Goal: Obtain resource: Obtain resource

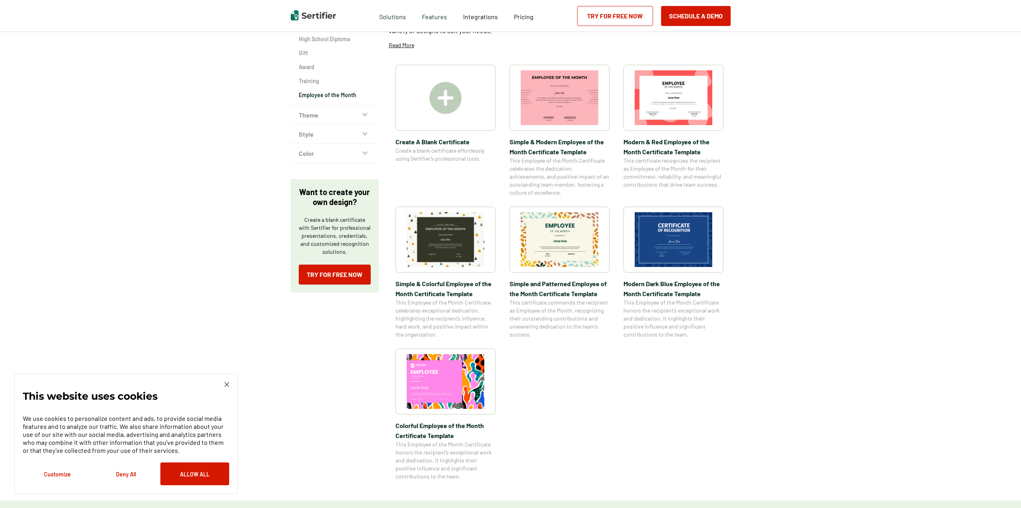
scroll to position [160, 0]
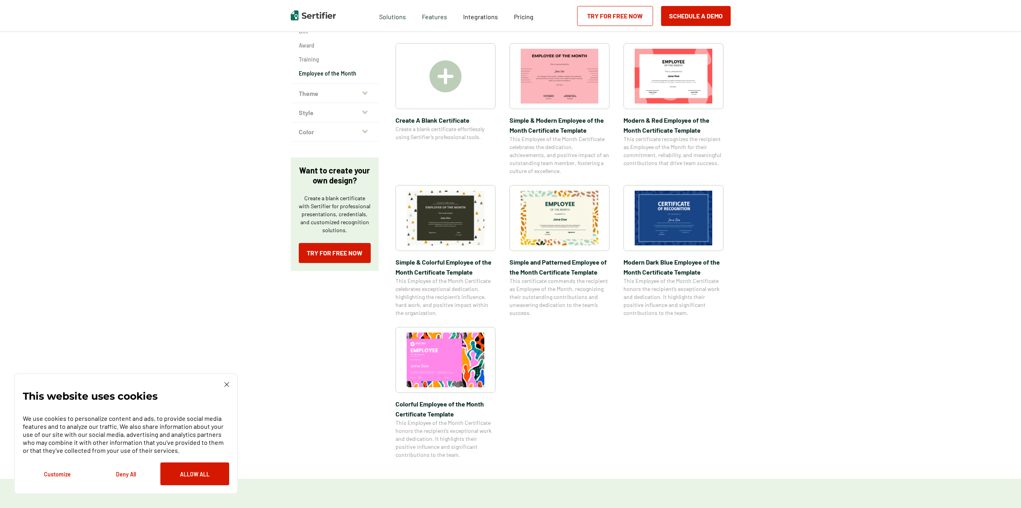
click at [226, 386] on img at bounding box center [226, 384] width 5 height 5
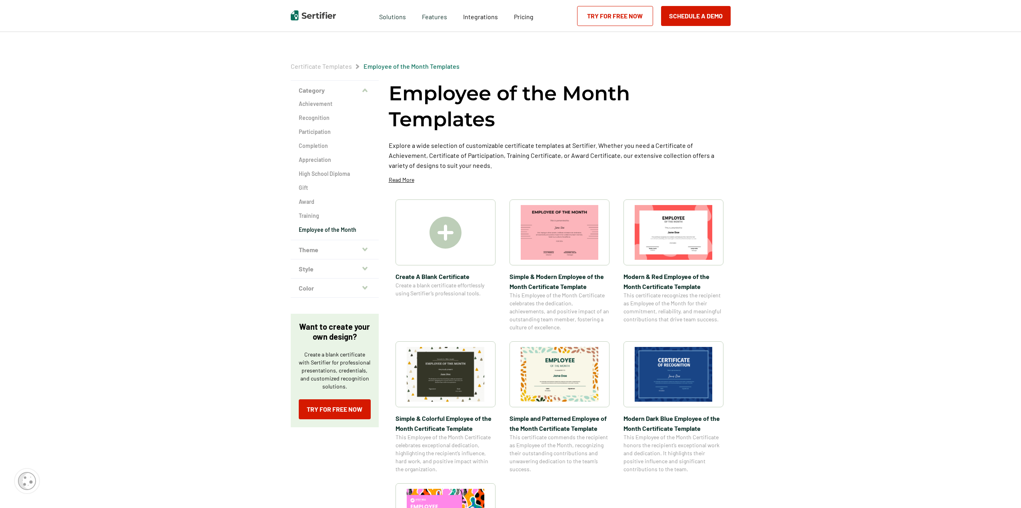
scroll to position [0, 0]
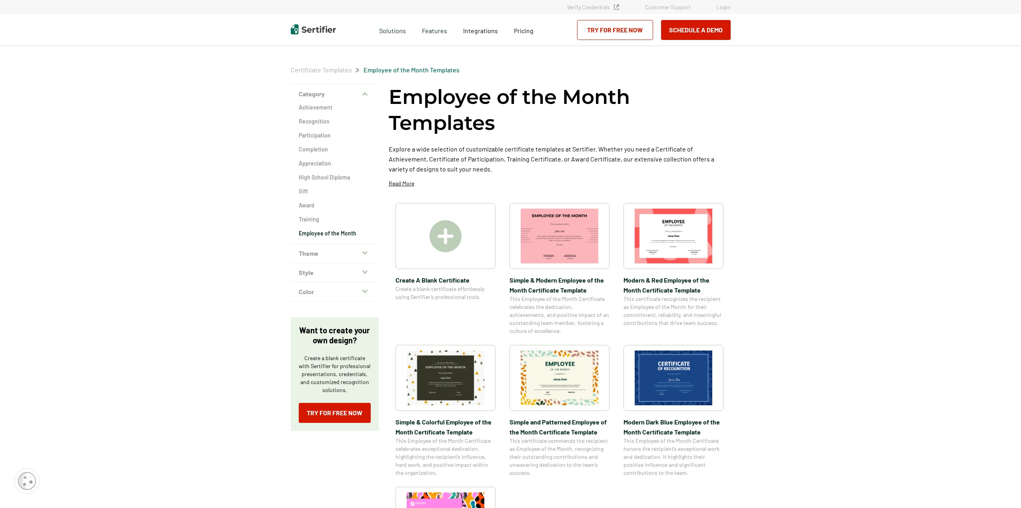
click at [678, 247] on img at bounding box center [674, 236] width 78 height 55
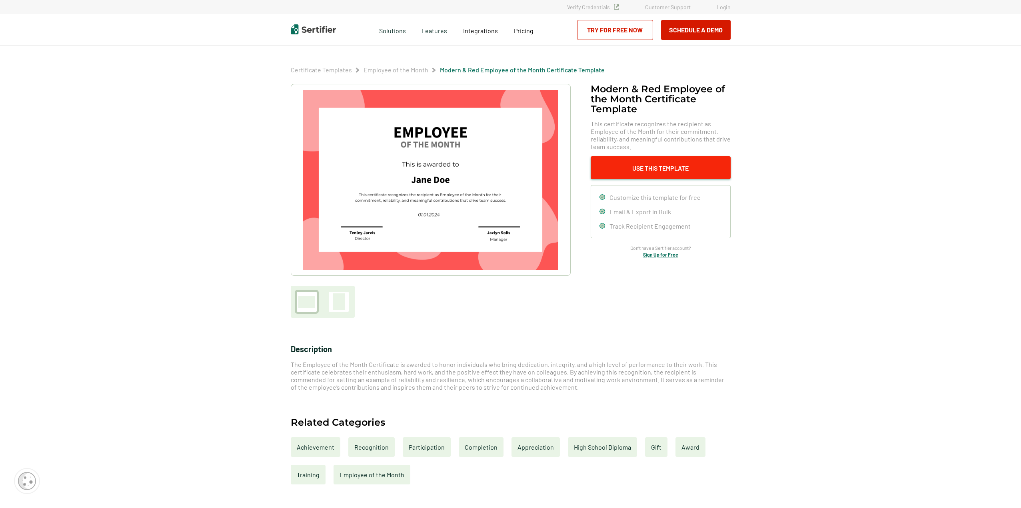
click at [652, 170] on button "Use This Template" at bounding box center [661, 167] width 140 height 23
